Goal: Information Seeking & Learning: Compare options

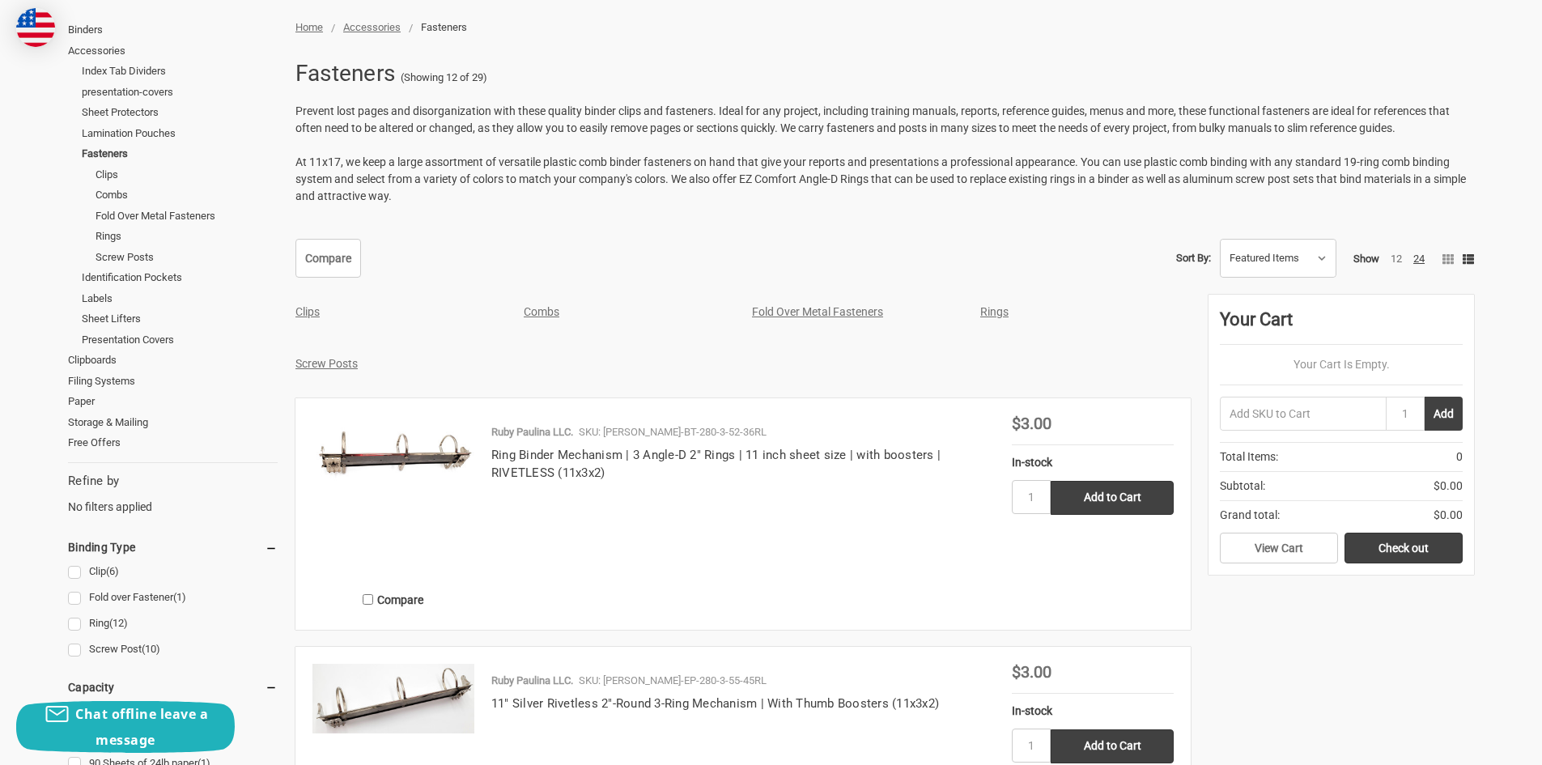
scroll to position [324, 0]
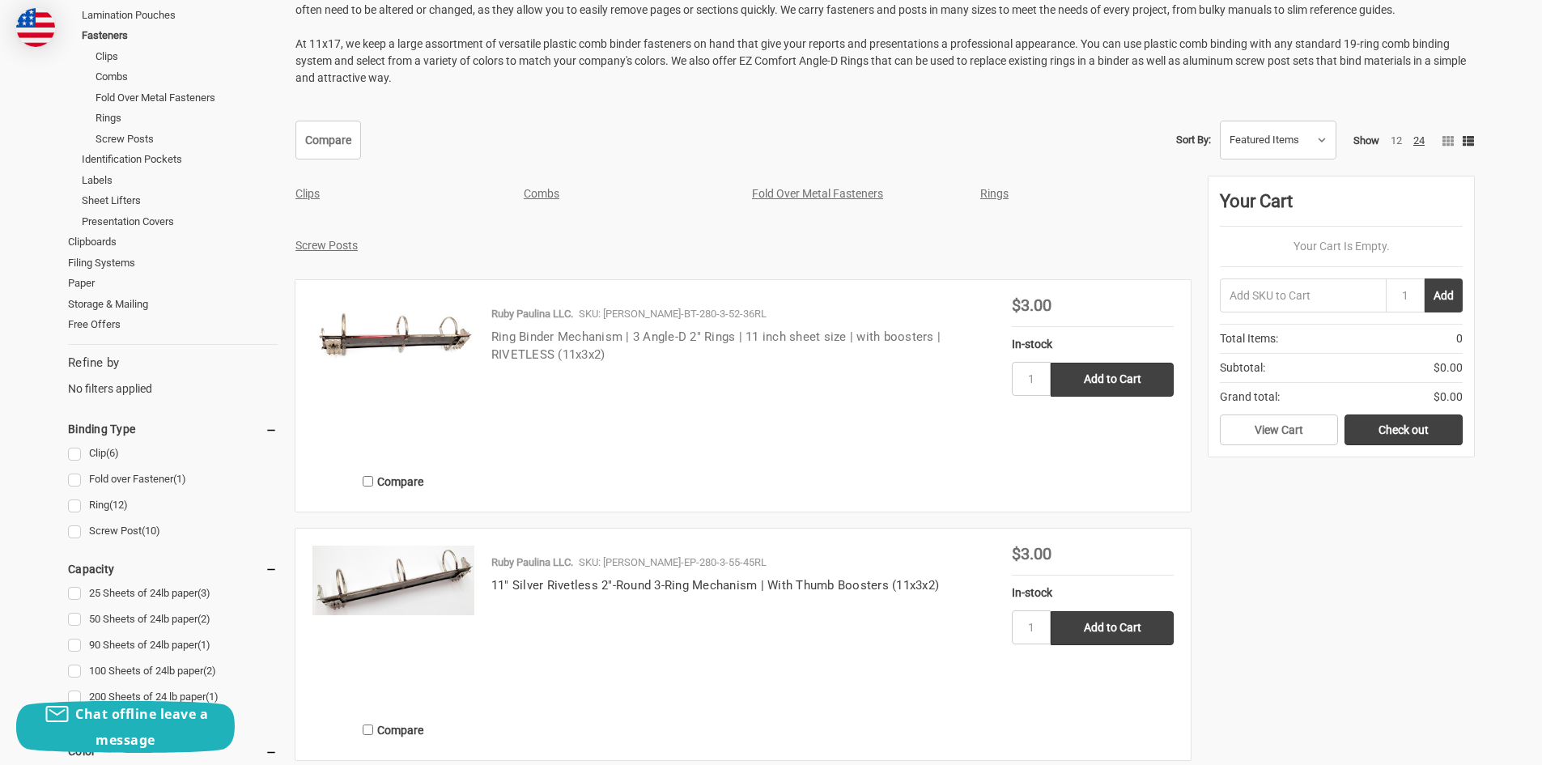
click at [556, 338] on link "Ring Binder Mechanism | 3 Angle-D 2" Rings | 11 inch sheet size | with boosters…" at bounding box center [715, 345] width 449 height 33
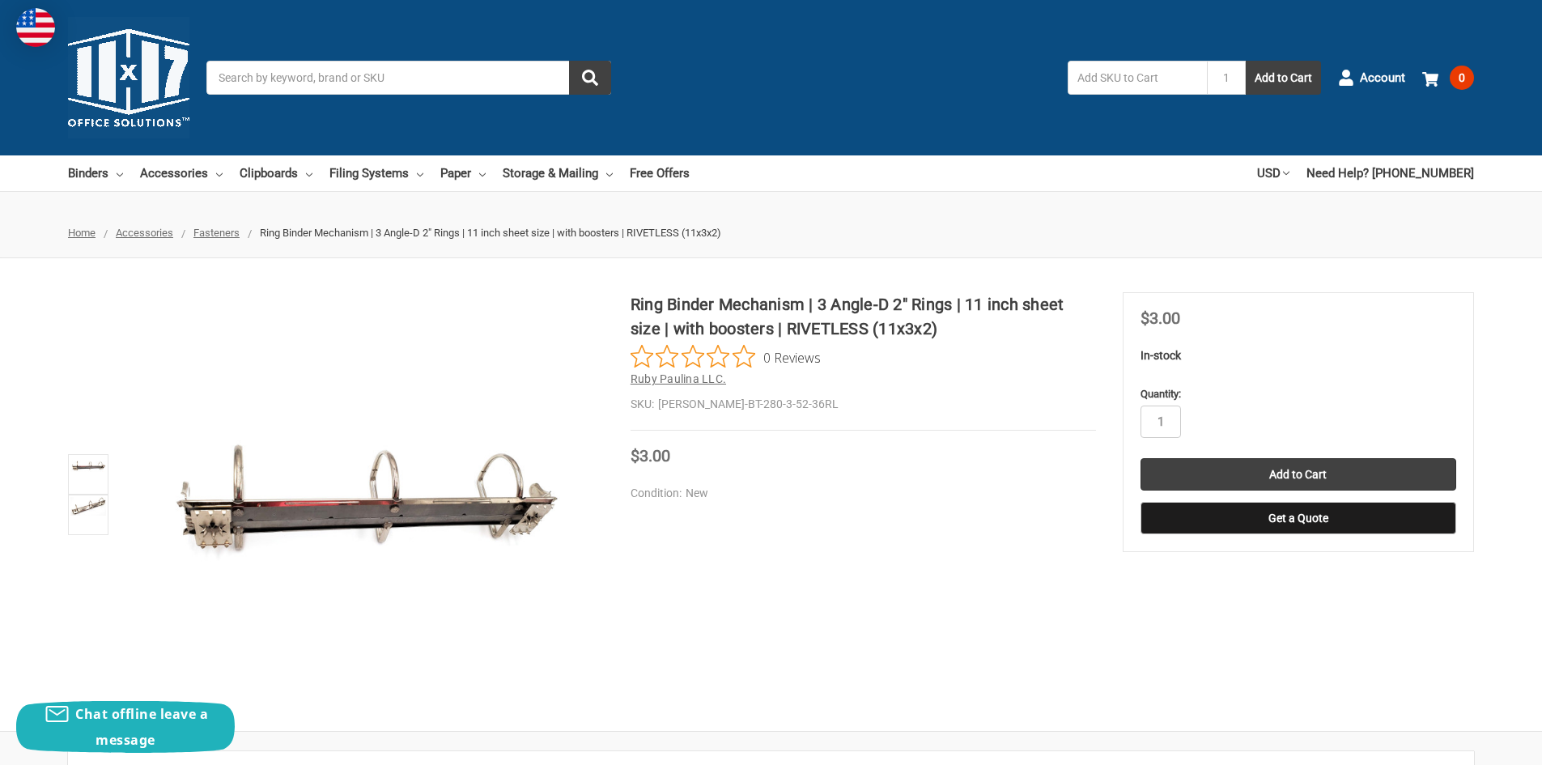
click at [683, 374] on span "Ruby Paulina LLC." at bounding box center [677, 378] width 95 height 13
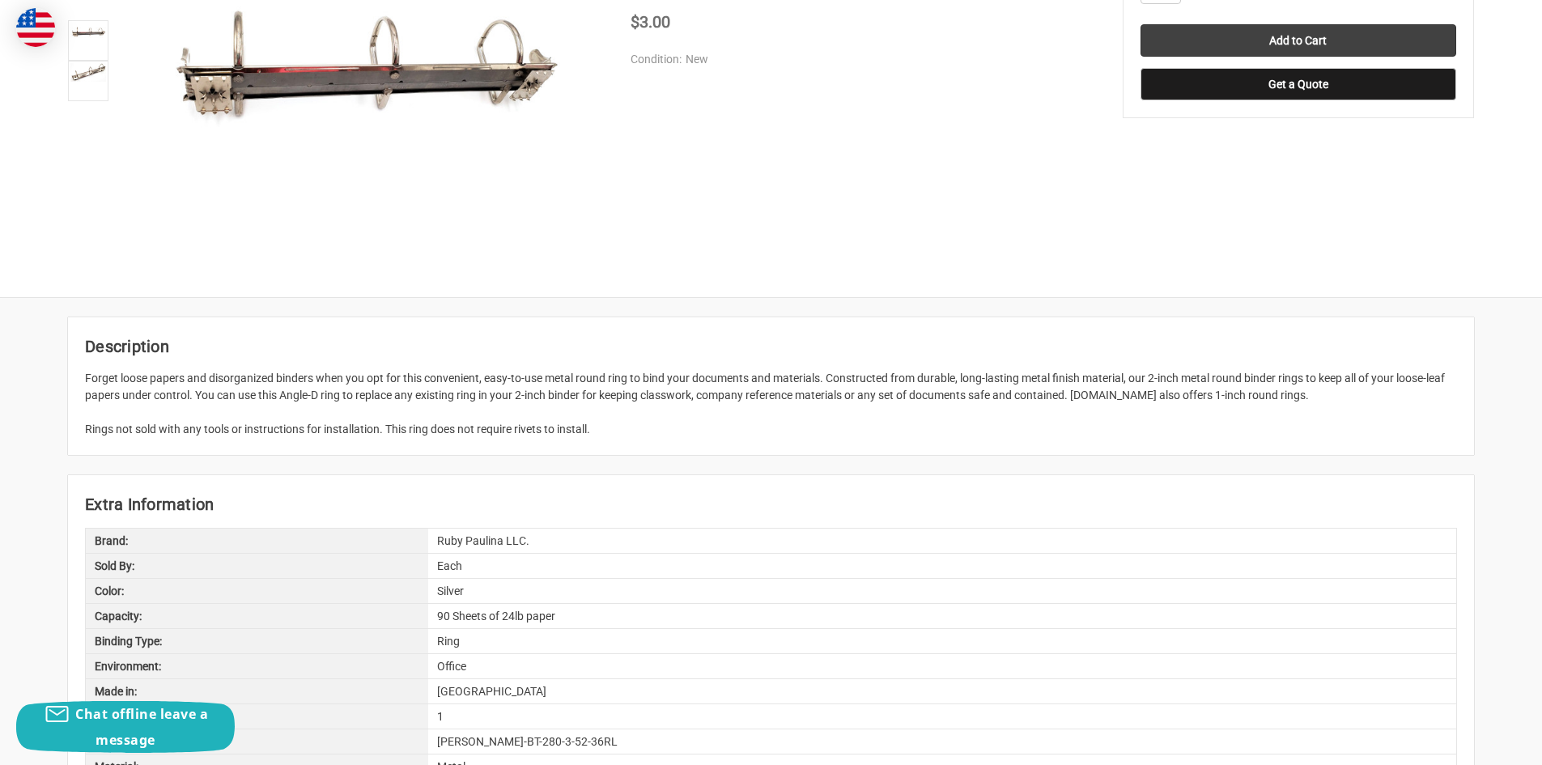
scroll to position [405, 0]
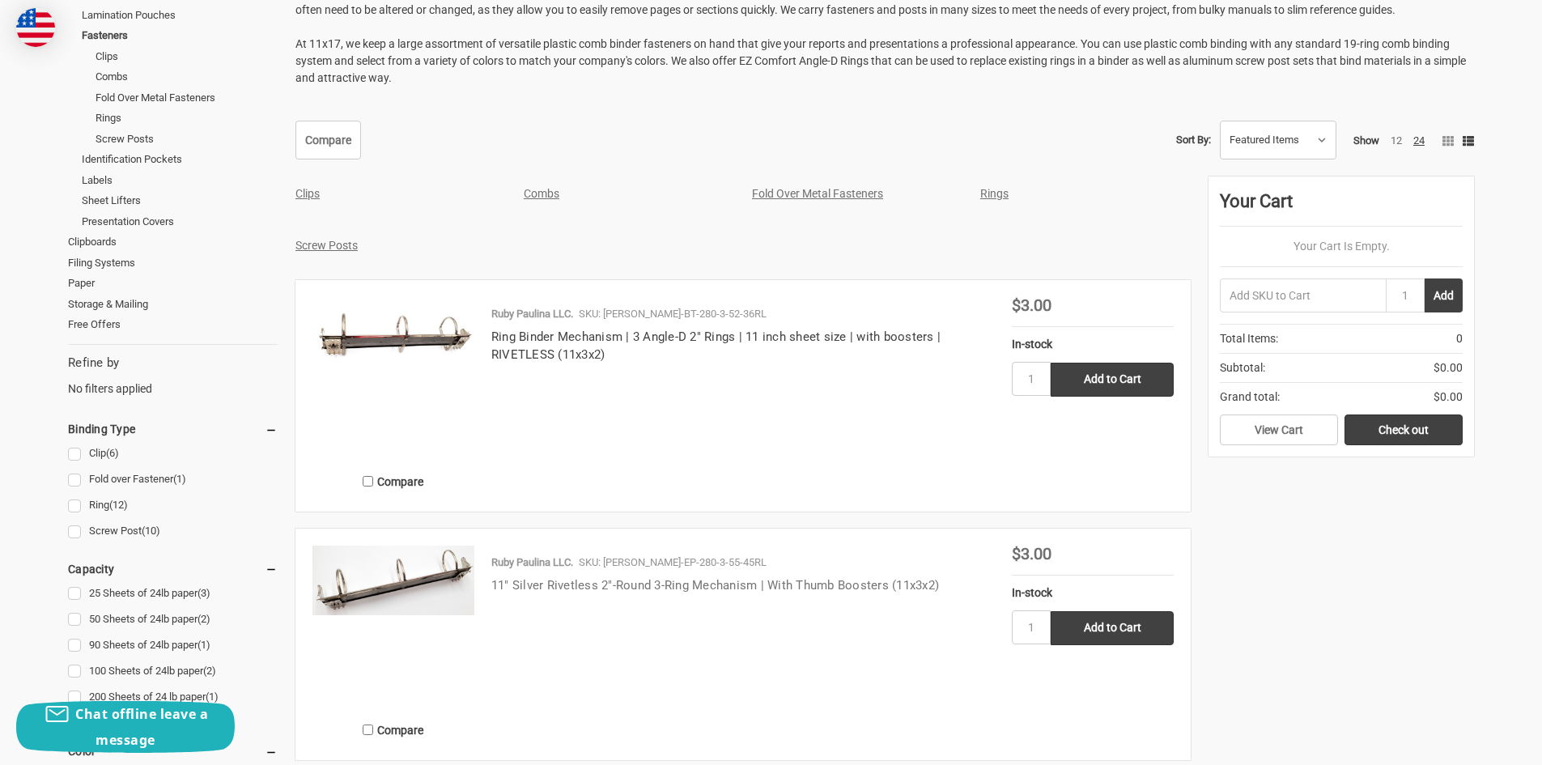
click at [627, 583] on link "11" Silver Rivetless 2"-Round 3-Ring Mechanism | With Thumb Boosters (11x3x2)" at bounding box center [715, 585] width 448 height 15
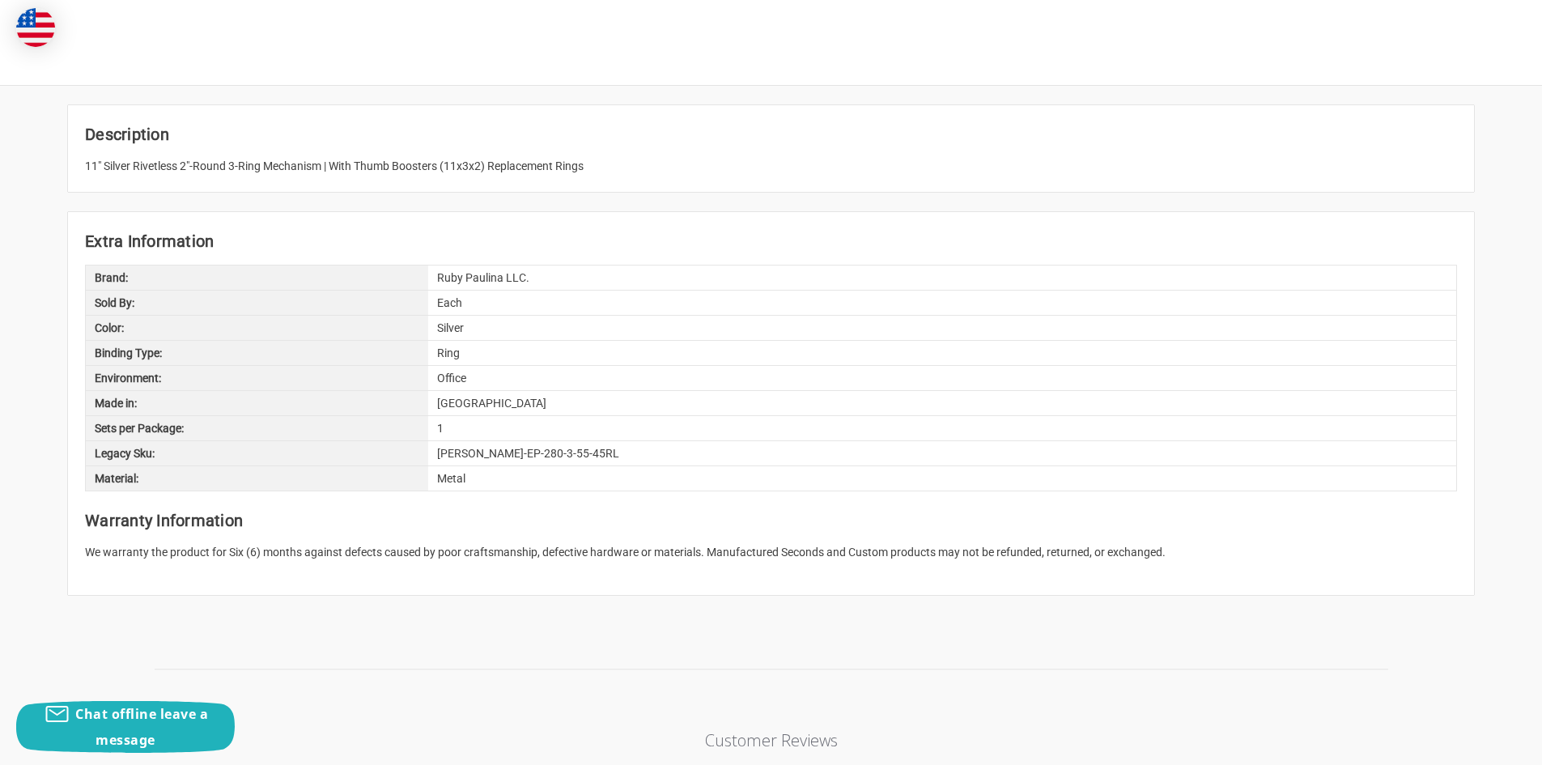
scroll to position [647, 0]
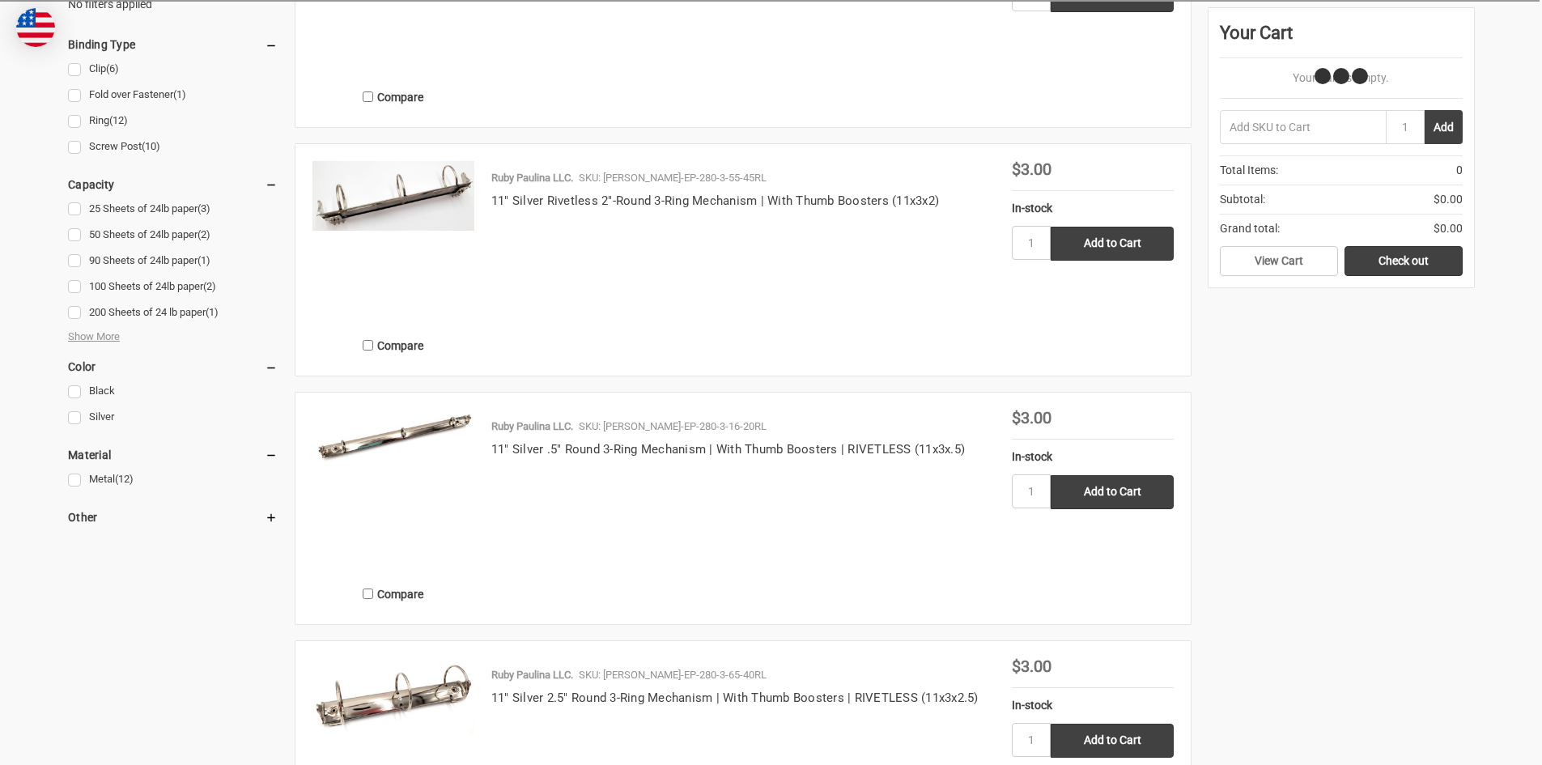
scroll to position [728, 0]
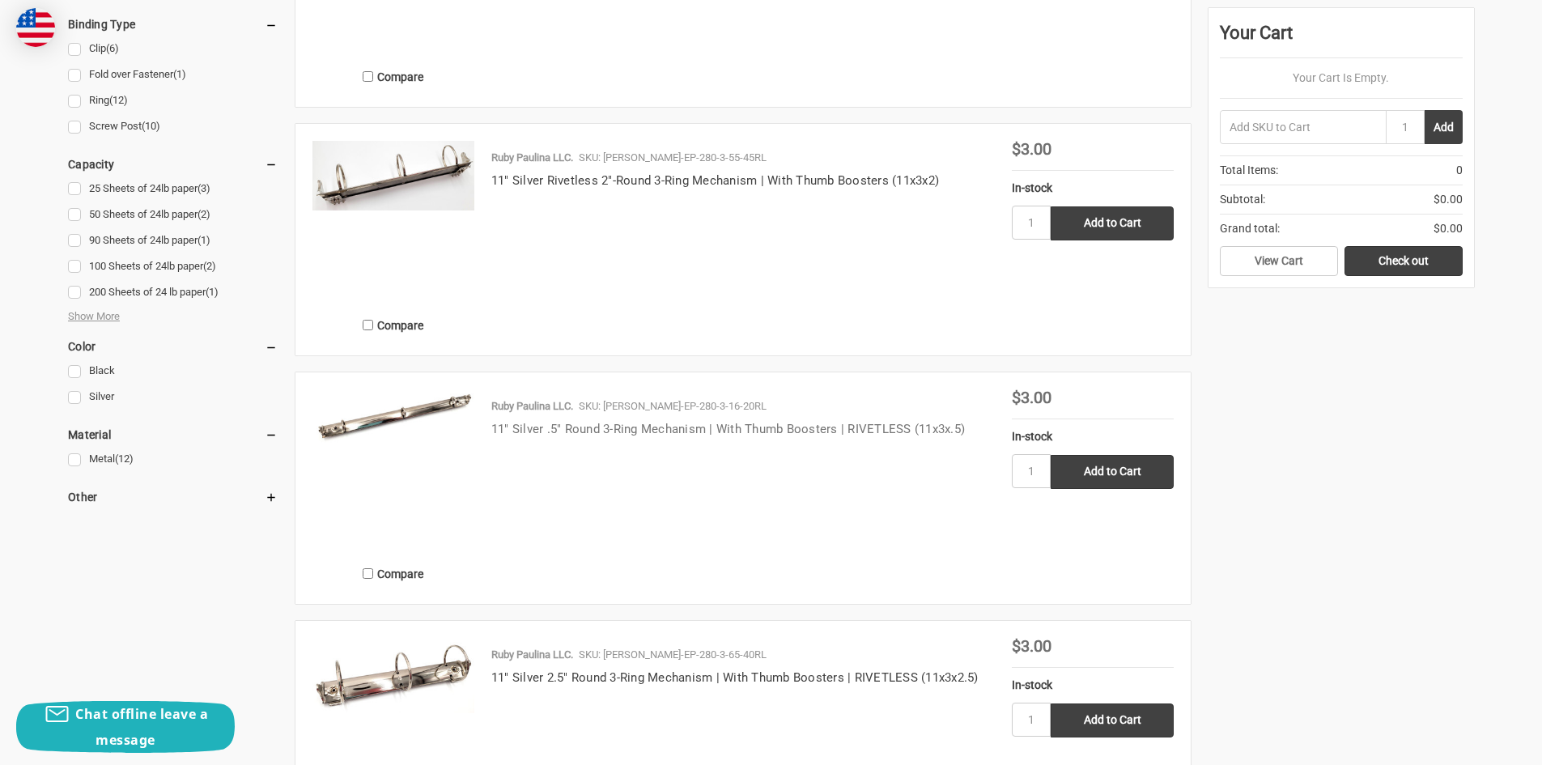
click at [628, 424] on link "11" Silver .5" Round 3-Ring Mechanism | With Thumb Boosters | RIVETLESS (11x3x.…" at bounding box center [727, 429] width 473 height 15
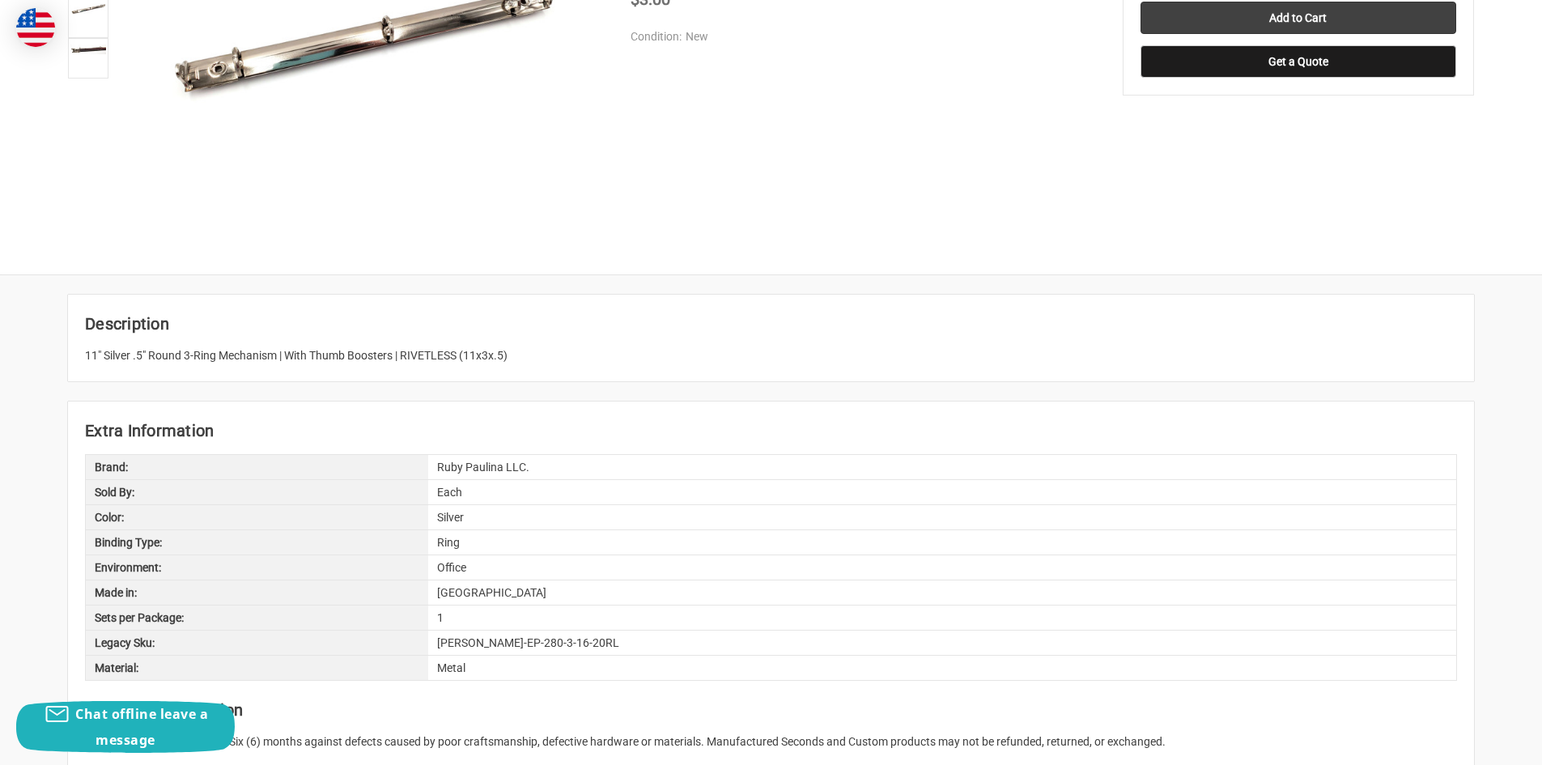
scroll to position [486, 0]
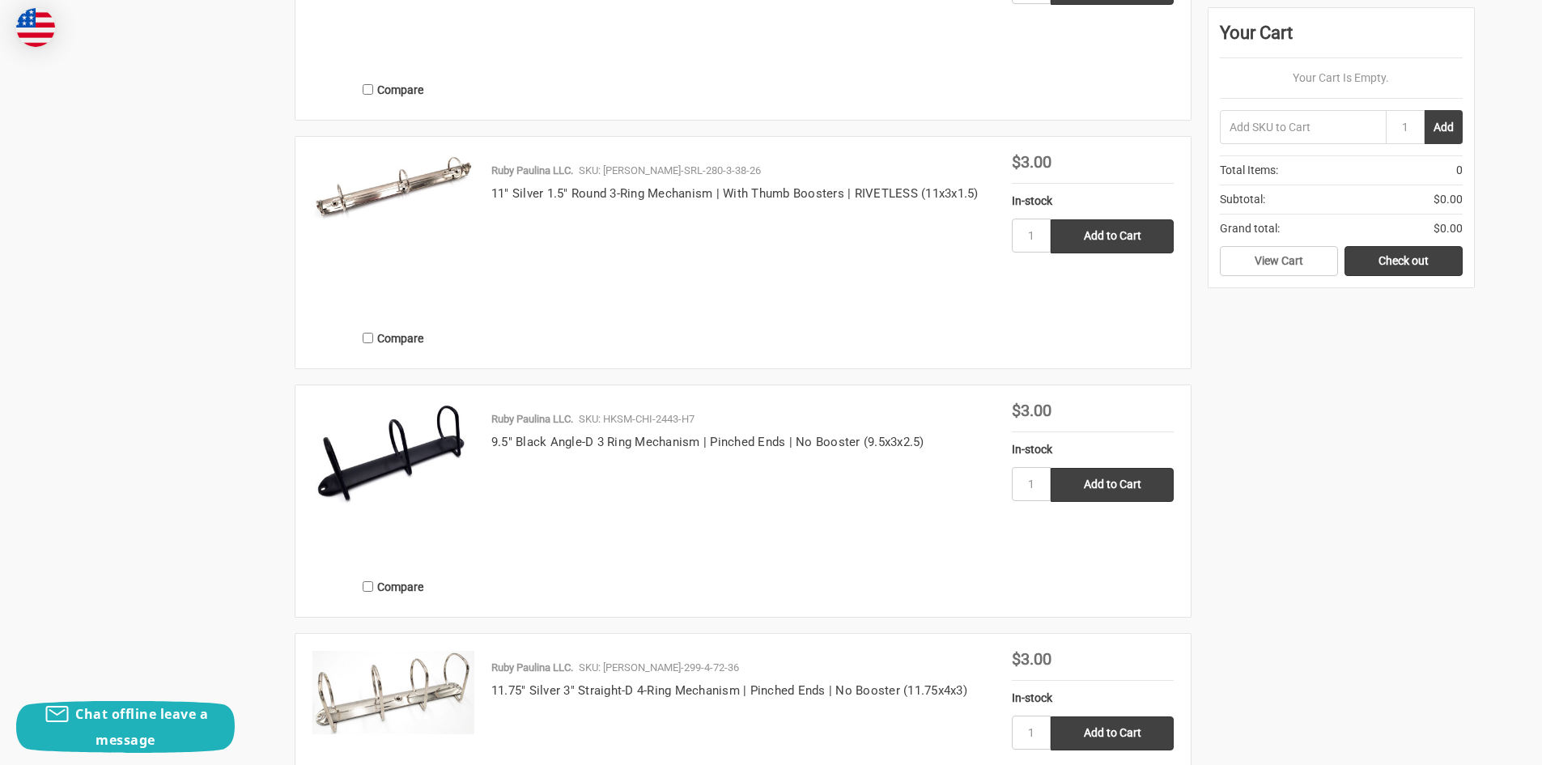
scroll to position [2185, 0]
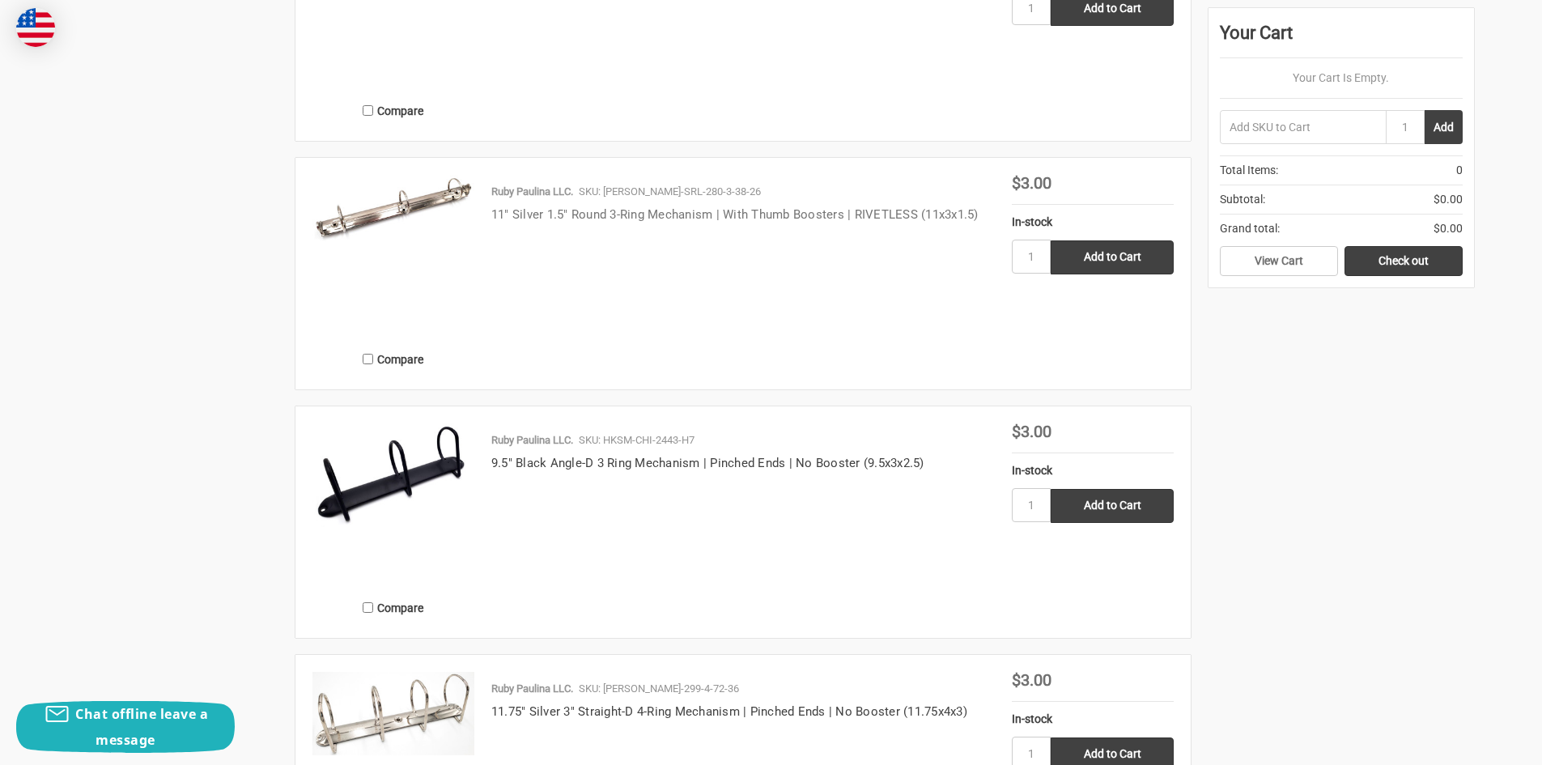
click at [651, 213] on link "11" Silver 1.5" Round 3-Ring Mechanism | With Thumb Boosters | RIVETLESS (11x3x…" at bounding box center [734, 214] width 487 height 15
